Goal: Navigation & Orientation: Find specific page/section

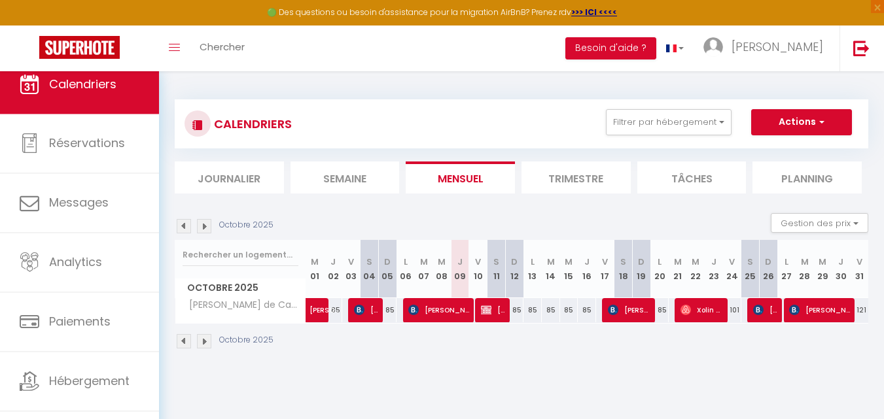
click at [202, 339] on img at bounding box center [204, 341] width 14 height 14
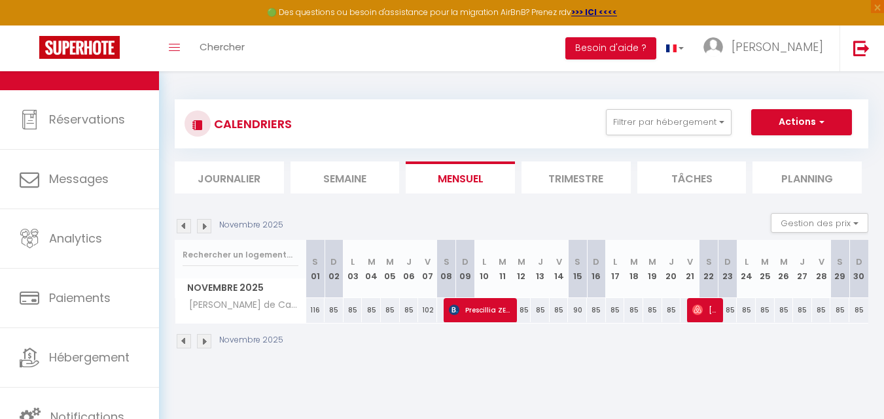
click at [203, 340] on img at bounding box center [204, 341] width 14 height 14
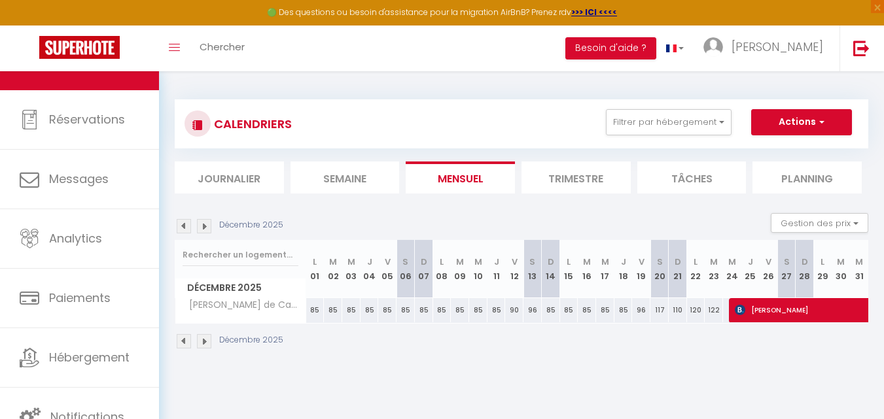
click at [203, 340] on img at bounding box center [204, 341] width 14 height 14
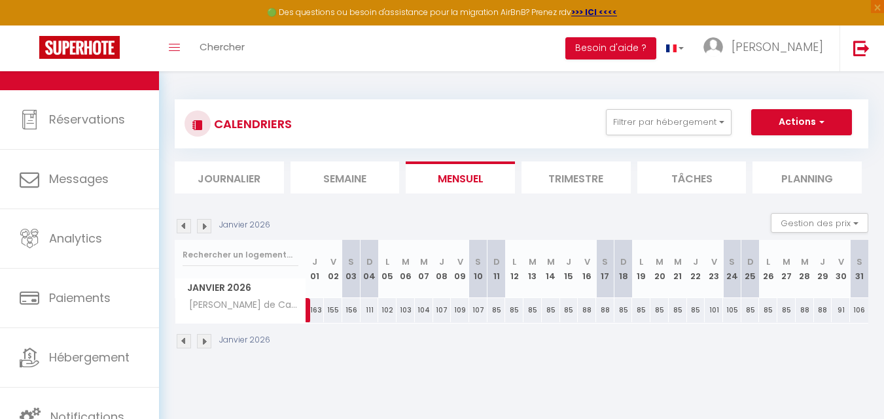
click at [203, 340] on img at bounding box center [204, 341] width 14 height 14
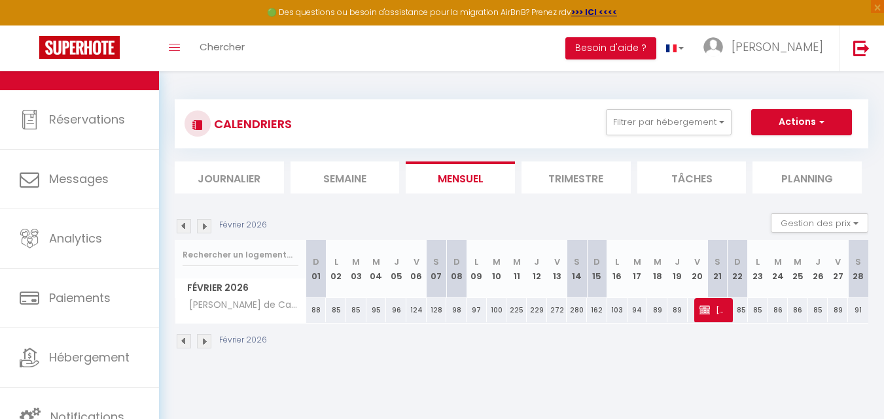
click at [203, 340] on img at bounding box center [204, 341] width 14 height 14
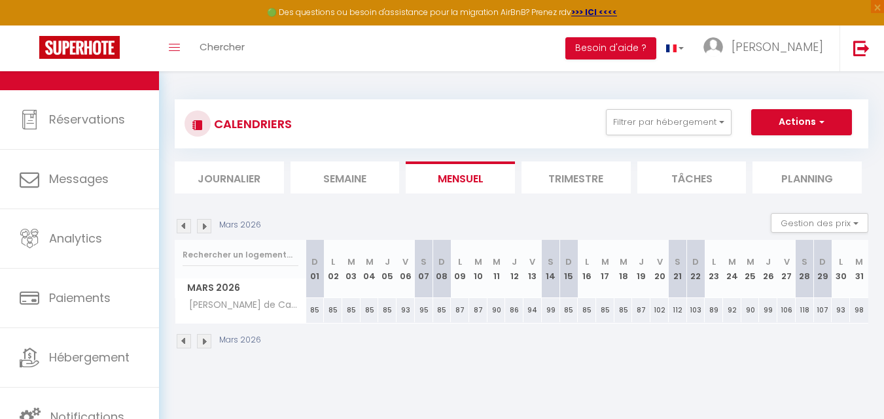
click at [203, 340] on img at bounding box center [204, 341] width 14 height 14
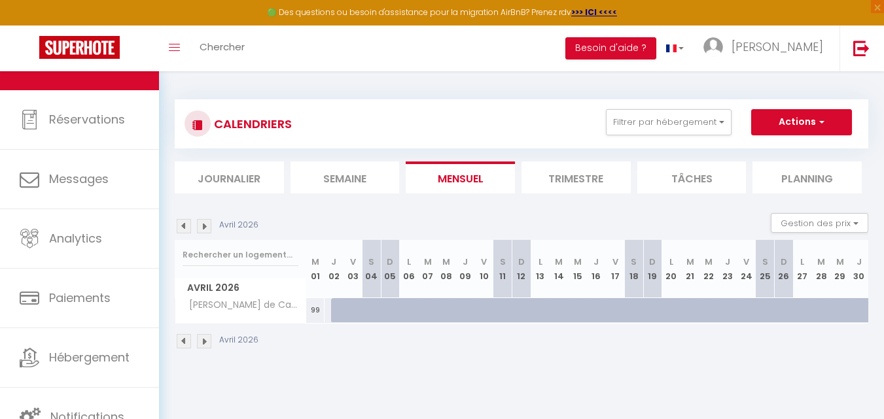
click at [203, 341] on img at bounding box center [204, 341] width 14 height 14
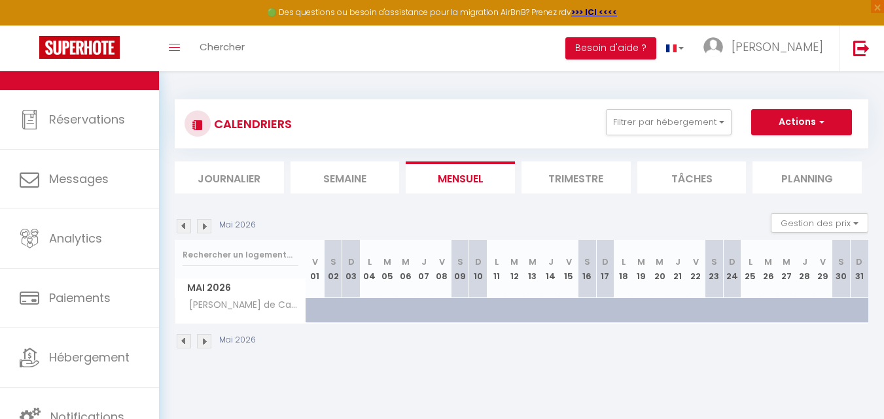
click at [203, 341] on img at bounding box center [204, 341] width 14 height 14
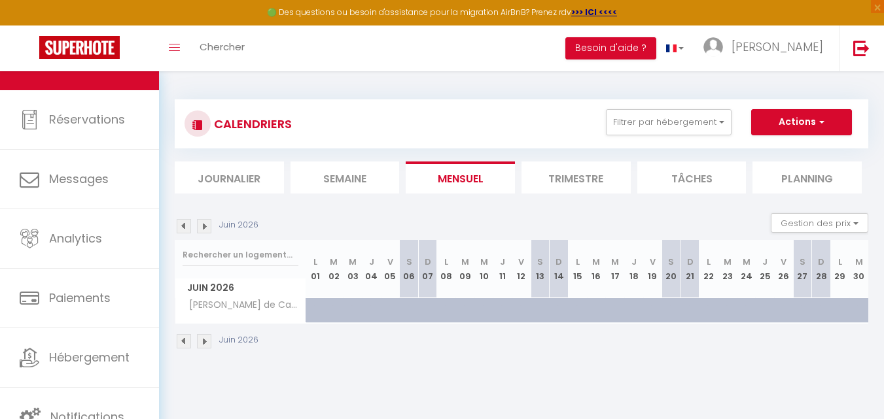
click at [203, 341] on img at bounding box center [204, 341] width 14 height 14
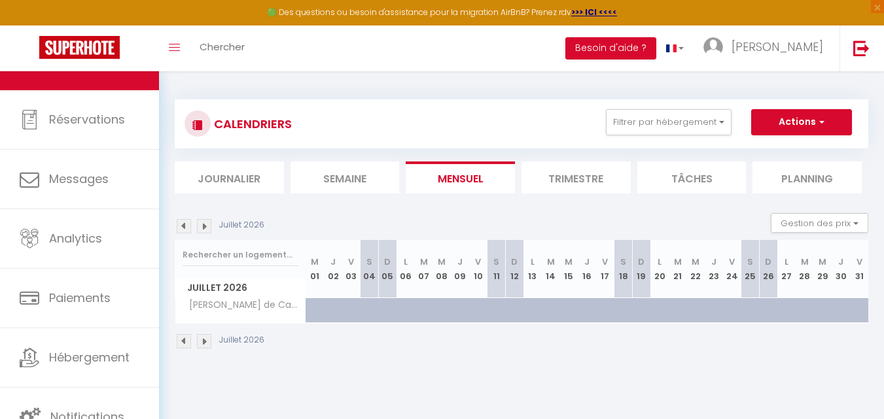
click at [203, 341] on img at bounding box center [204, 341] width 14 height 14
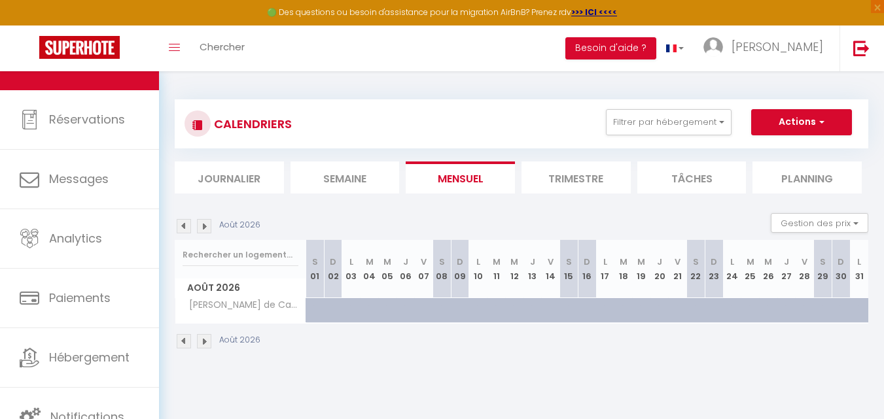
click at [203, 341] on img at bounding box center [204, 341] width 14 height 14
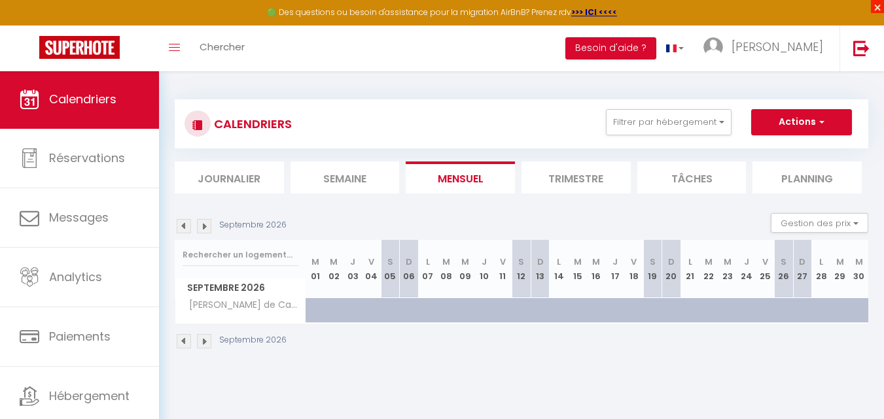
click at [876, 10] on span "×" at bounding box center [877, 6] width 13 height 13
